Goal: Task Accomplishment & Management: Manage account settings

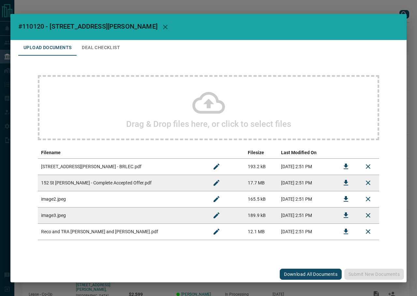
click at [33, 24] on span "#110120 - [STREET_ADDRESS][PERSON_NAME]" at bounding box center [87, 26] width 139 height 8
copy span "110120"
click at [344, 181] on icon "Download" at bounding box center [346, 183] width 8 height 8
click at [343, 172] on button "Download" at bounding box center [346, 167] width 16 height 16
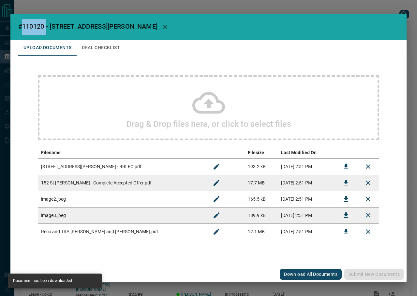
click at [94, 47] on button "Deal Checklist" at bounding box center [101, 48] width 49 height 16
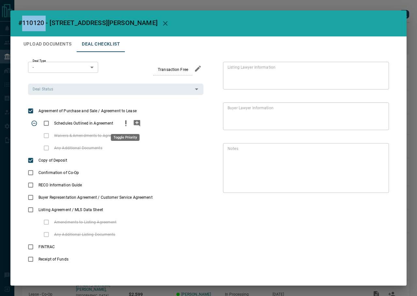
click at [123, 122] on icon "priority" at bounding box center [126, 124] width 8 height 8
click at [137, 122] on icon "add note" at bounding box center [137, 124] width 8 height 8
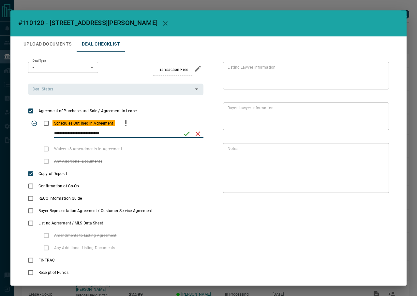
type input "**********"
click at [183, 134] on icon "save" at bounding box center [187, 134] width 8 height 8
click at [76, 90] on input "Deal Status" at bounding box center [110, 89] width 161 height 7
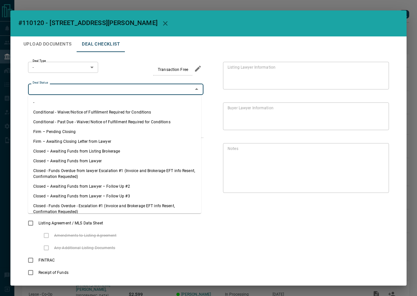
click at [67, 131] on li "Firm – Pending Closing" at bounding box center [114, 132] width 173 height 10
type input "**********"
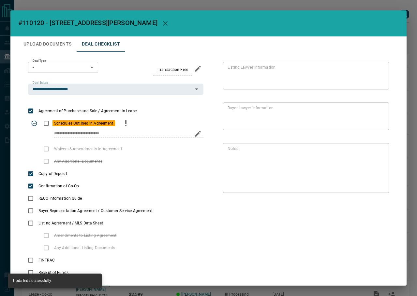
click at [59, 74] on div "Deal Type - * ​" at bounding box center [63, 69] width 70 height 14
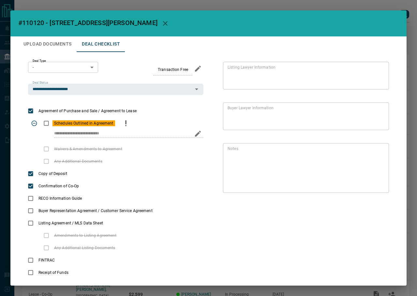
click at [64, 69] on body "Lead Transfers Leads Deals Listings Campaigns Quota Rules Agent Quotas Admin Mo…" at bounding box center [208, 173] width 417 height 347
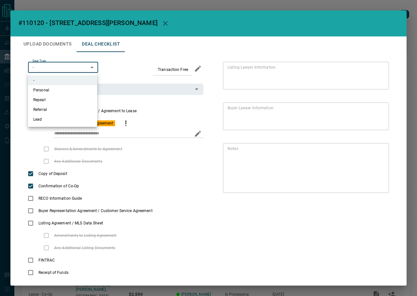
click at [73, 118] on li "Lead" at bounding box center [62, 120] width 69 height 10
type input "*"
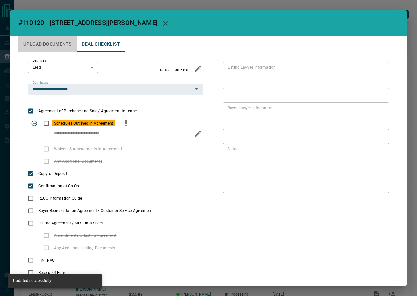
click at [62, 45] on button "Upload Documents" at bounding box center [47, 44] width 58 height 16
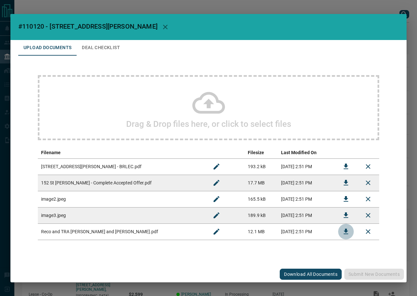
click at [338, 232] on button "Download" at bounding box center [346, 232] width 16 height 16
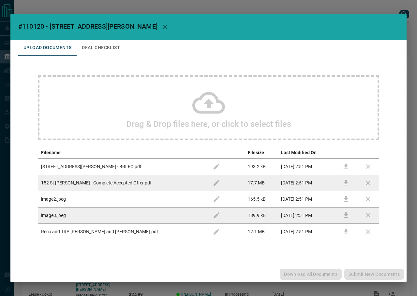
click at [345, 230] on td at bounding box center [346, 232] width 22 height 16
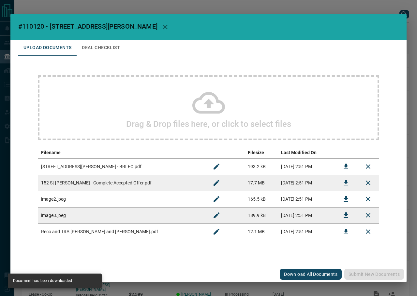
click at [93, 45] on button "Deal Checklist" at bounding box center [101, 48] width 49 height 16
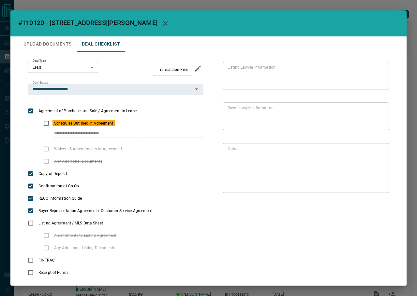
click at [66, 48] on button "Upload Documents" at bounding box center [47, 44] width 58 height 16
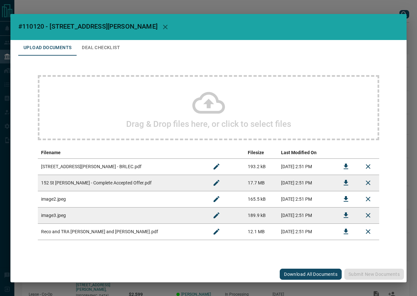
click at [141, 108] on div "Drag & Drop files here, or click to select files" at bounding box center [208, 107] width 341 height 65
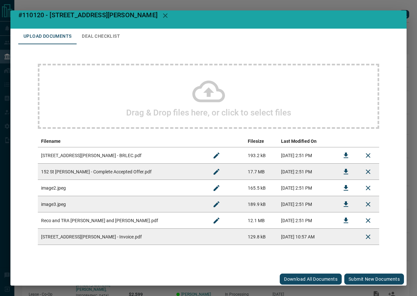
scroll to position [10, 0]
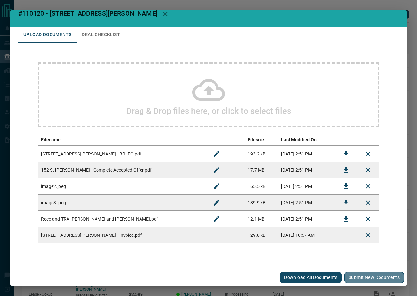
click at [370, 280] on button "Submit new documents" at bounding box center [374, 277] width 60 height 11
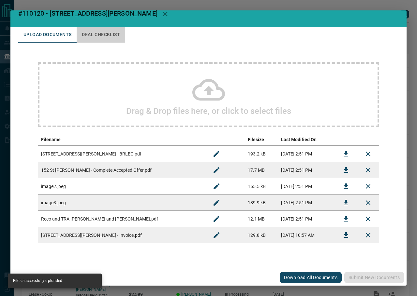
click at [110, 27] on button "Deal Checklist" at bounding box center [101, 35] width 49 height 16
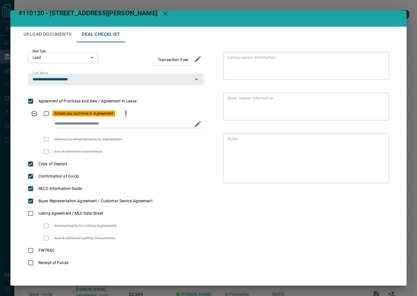
click at [173, 112] on div "**********" at bounding box center [115, 120] width 175 height 26
